Goal: Information Seeking & Learning: Learn about a topic

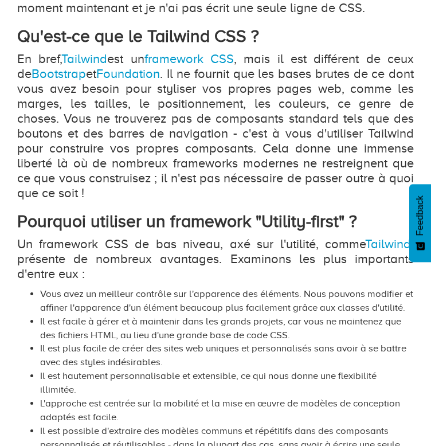
scroll to position [583, 0]
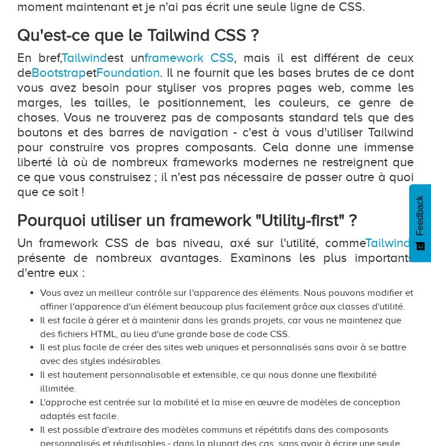
click at [164, 214] on strong "Pourquoi utiliser un framework "Utility-first" ?" at bounding box center [187, 219] width 340 height 19
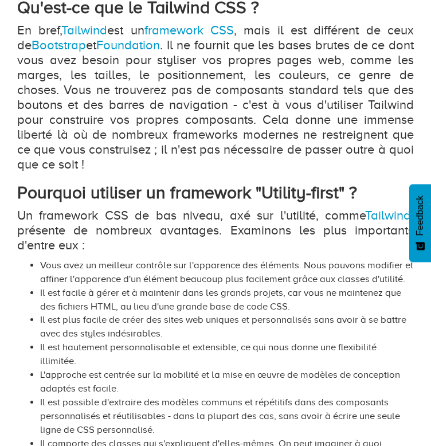
scroll to position [594, 0]
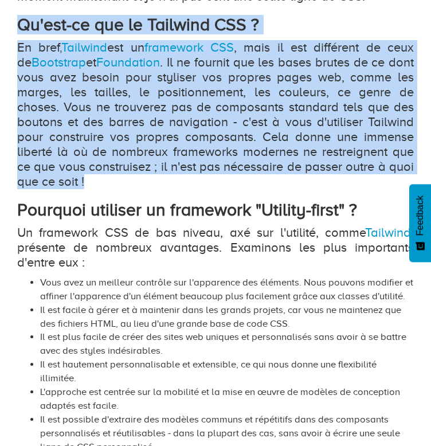
drag, startPoint x: 91, startPoint y: 184, endPoint x: 14, endPoint y: 33, distance: 168.8
click at [14, 33] on div "Qu'est-ce que le Tailwind CSS ? Topic : Web   | Publié [DATE] Combien de lignes…" at bounding box center [216, 429] width 414 height 1641
copy div "Qu'est-ce que le Tailwind CSS ? En bref, Tailwind est un framework CSS , mais i…"
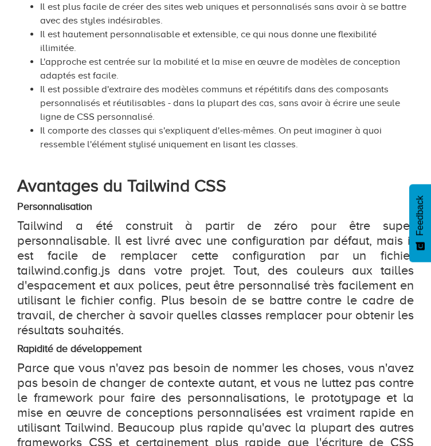
scroll to position [919, 0]
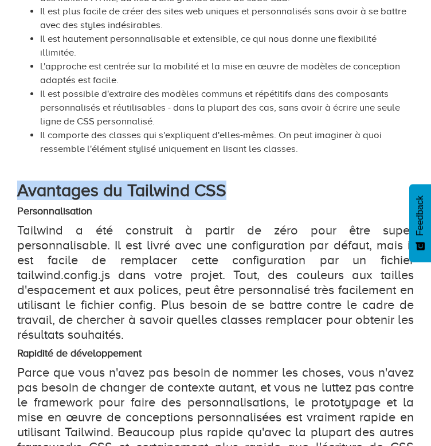
drag, startPoint x: 18, startPoint y: 192, endPoint x: 224, endPoint y: 194, distance: 206.2
click at [224, 194] on strong "Avantages du Tailwind CSS" at bounding box center [121, 189] width 209 height 19
copy strong "Avantages du Tailwind CSS"
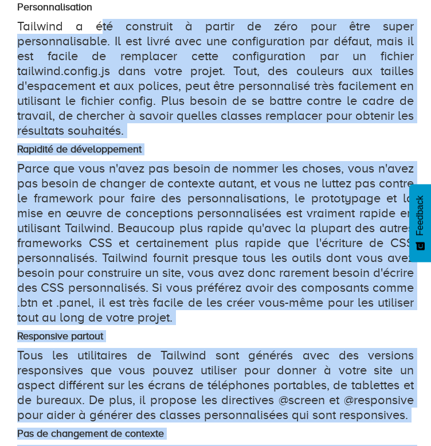
scroll to position [1093, 0]
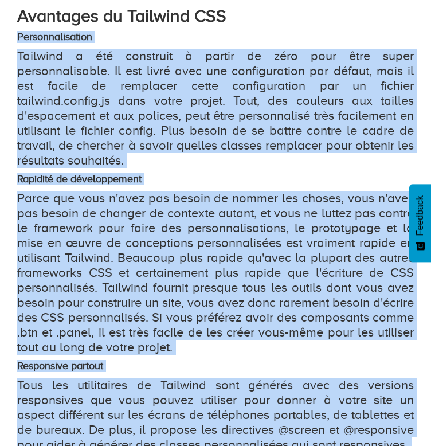
drag, startPoint x: 368, startPoint y: 249, endPoint x: 19, endPoint y: 42, distance: 405.6
click at [19, 42] on div "Combien de lignes de code CSS avez-vous écrites dans votre dernier projet web ?…" at bounding box center [215, 60] width 396 height 1291
copy div "Loremipsumdolors Ametcons a eli seddoeius t incidi ut labo etdo magn aliqu enim…"
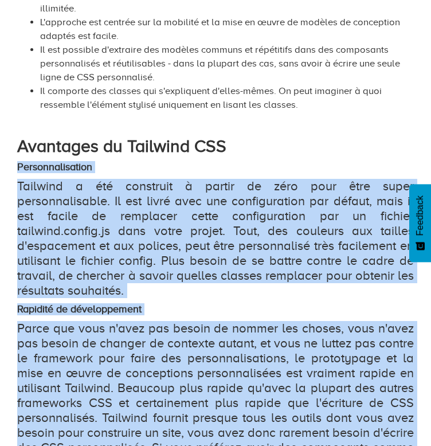
scroll to position [953, 0]
